Goal: Task Accomplishment & Management: Manage account settings

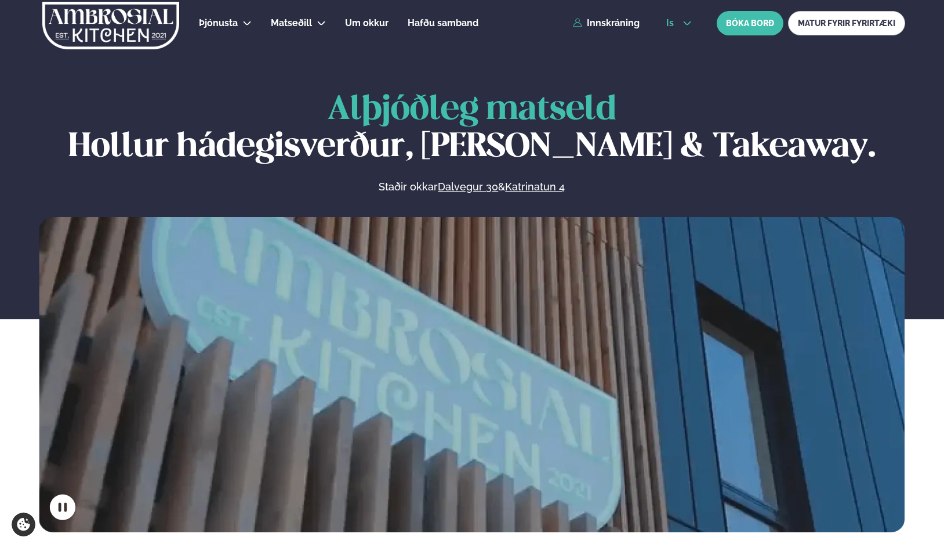
click at [676, 27] on span "is" at bounding box center [671, 23] width 11 height 9
click at [669, 45] on link "en" at bounding box center [679, 43] width 44 height 23
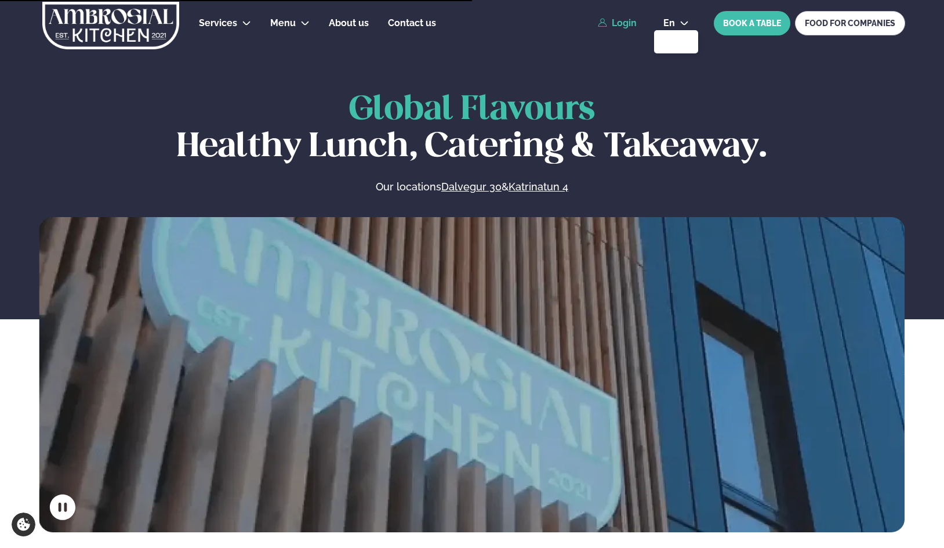
click at [621, 26] on link "Login" at bounding box center [617, 23] width 39 height 10
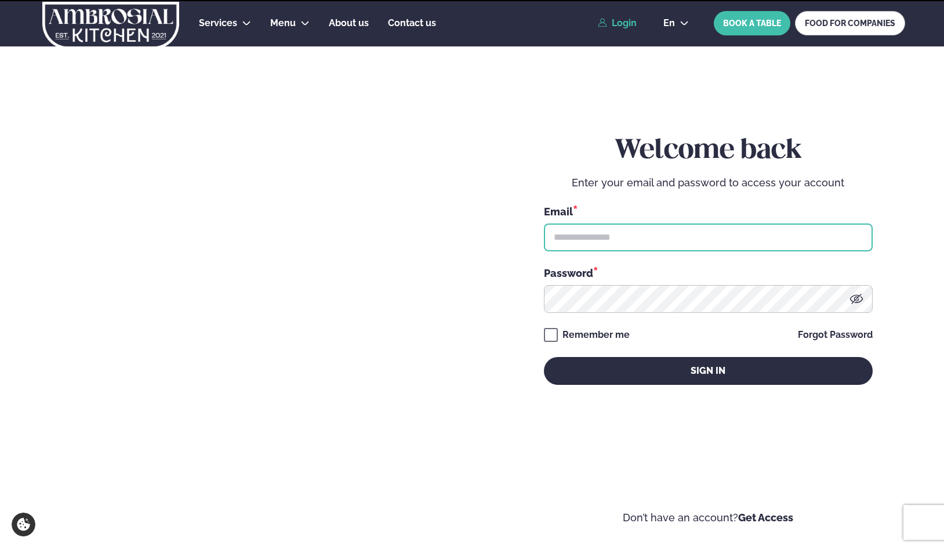
type input "**********"
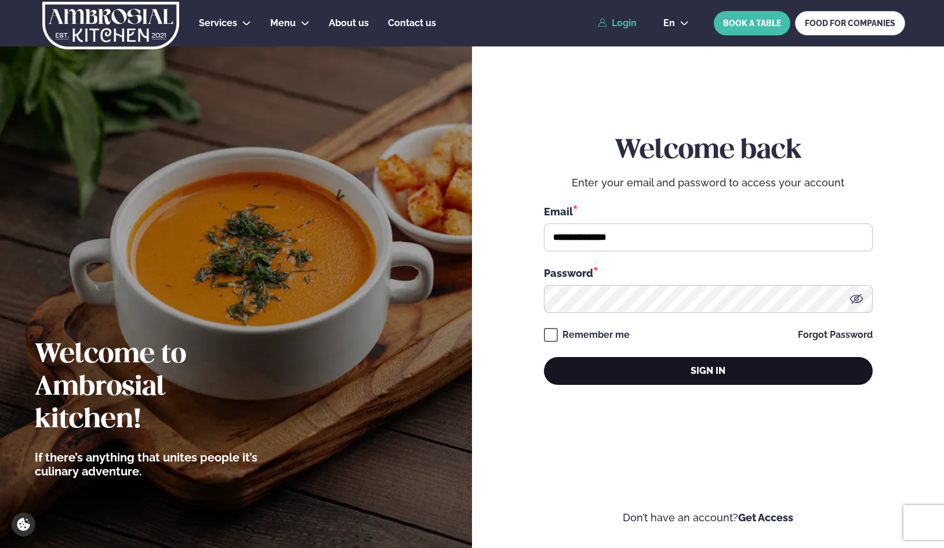
click at [683, 374] on button "Sign in" at bounding box center [708, 371] width 329 height 28
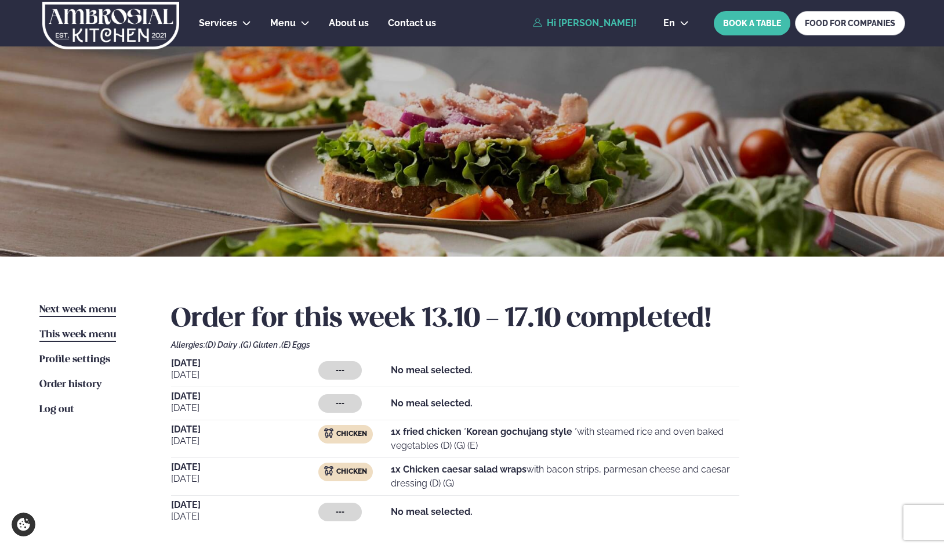
click at [101, 307] on span "Next week menu" at bounding box center [77, 310] width 77 height 10
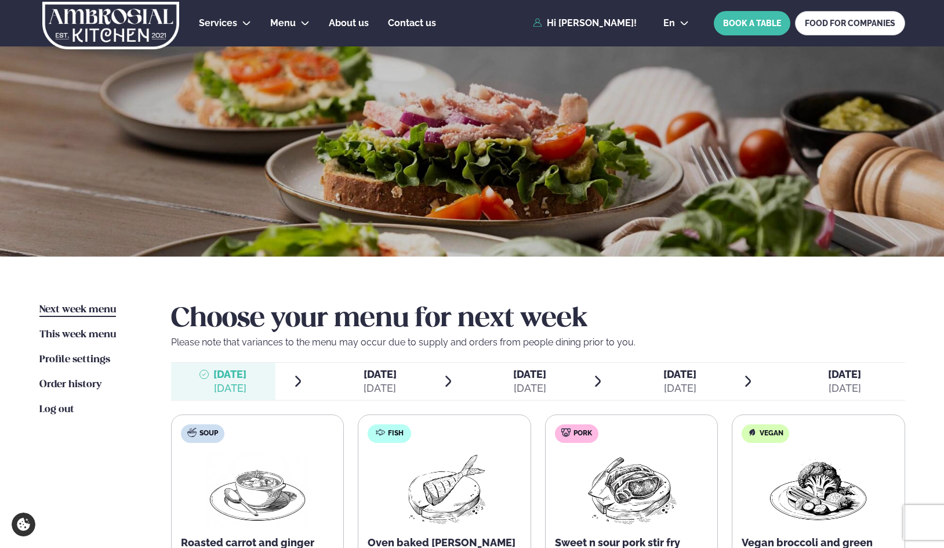
click at [513, 368] on span "[DATE]" at bounding box center [529, 374] width 33 height 12
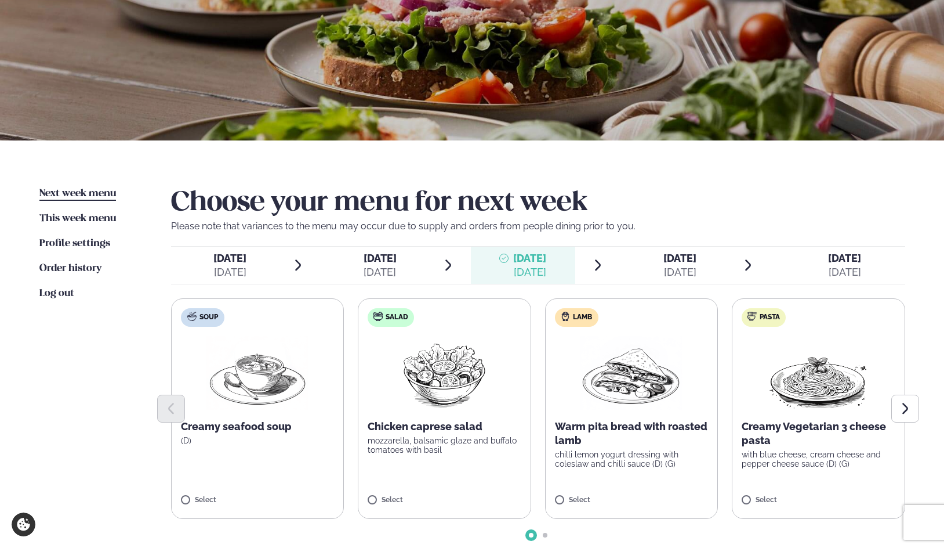
scroll to position [174, 0]
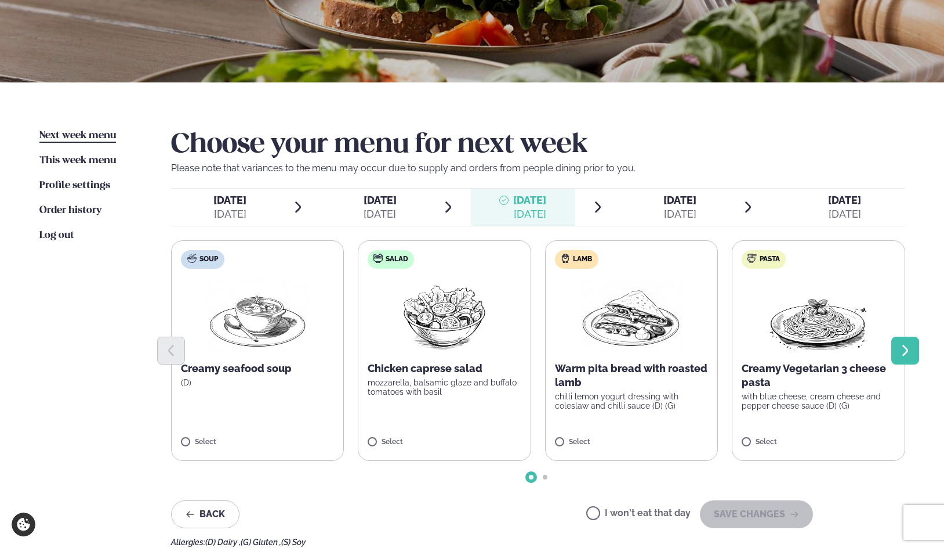
click at [900, 343] on icon "Next slide" at bounding box center [905, 350] width 14 height 14
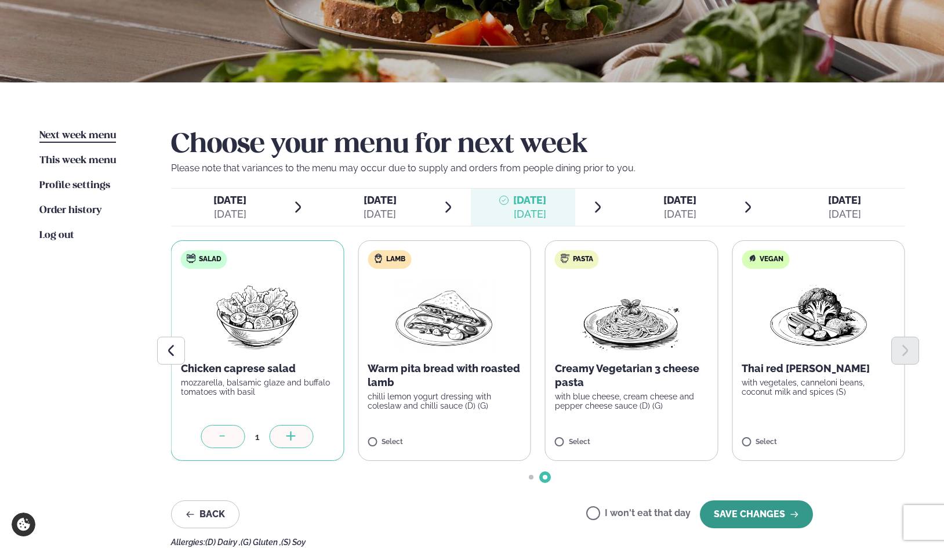
click at [751, 512] on button "SAVE CHANGES" at bounding box center [756, 514] width 113 height 28
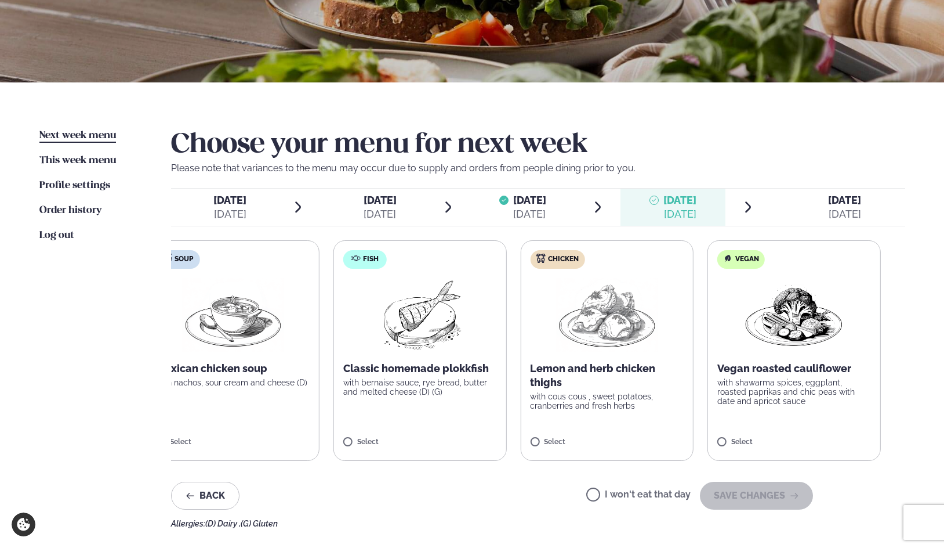
click at [724, 395] on p "with shawarma spices, eggplant, roasted paprikas and chic peas with date and ap…" at bounding box center [794, 392] width 154 height 28
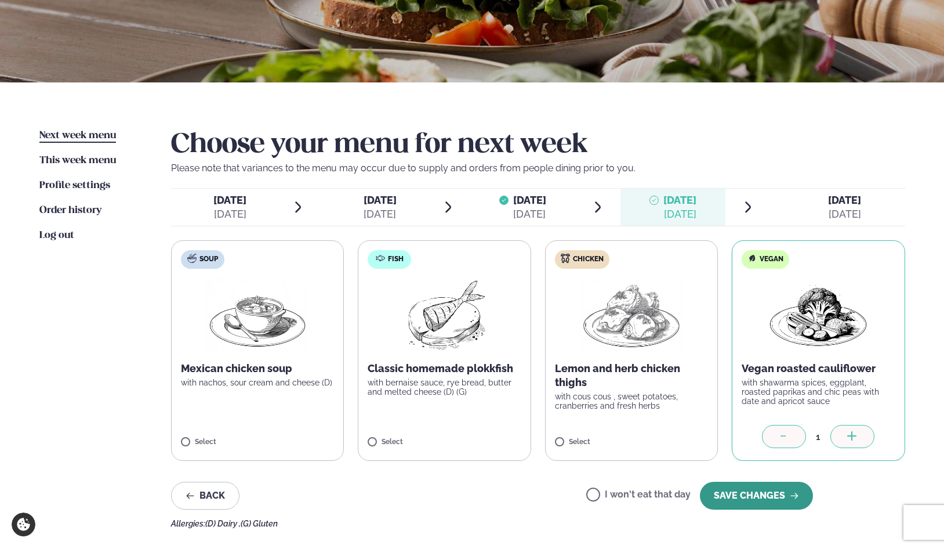
click at [771, 495] on button "SAVE CHANGES" at bounding box center [756, 495] width 113 height 28
